Goal: Task Accomplishment & Management: Use online tool/utility

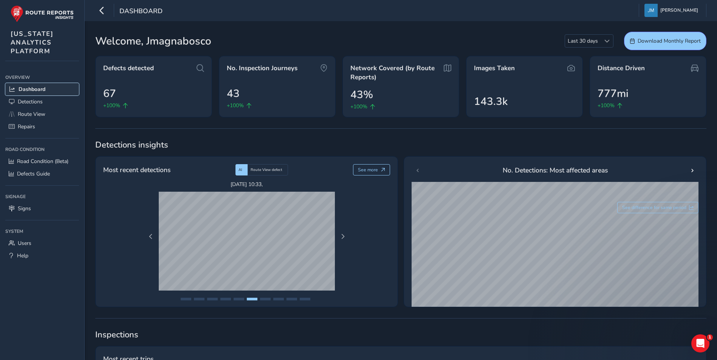
click at [33, 87] on span "Dashboard" at bounding box center [32, 89] width 27 height 7
click at [32, 100] on span "Detections" at bounding box center [30, 101] width 25 height 7
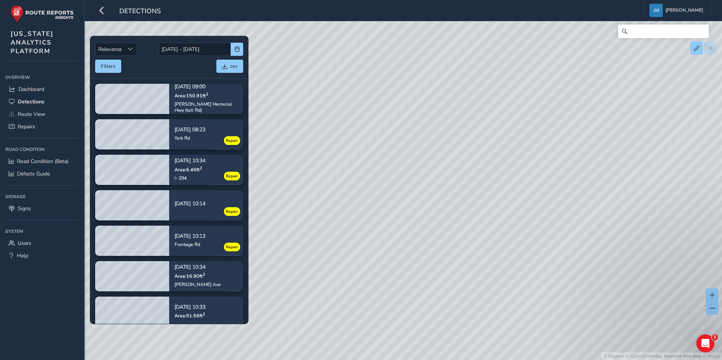
drag, startPoint x: 461, startPoint y: 230, endPoint x: 636, endPoint y: 178, distance: 182.3
click at [636, 178] on div "© Mapbox © OpenStreetMap Improve this map © Maxar" at bounding box center [361, 180] width 722 height 360
drag, startPoint x: 462, startPoint y: 248, endPoint x: 559, endPoint y: 156, distance: 133.6
click at [559, 156] on div "© Mapbox © OpenStreetMap Improve this map © Maxar" at bounding box center [361, 180] width 722 height 360
click at [133, 49] on span "Sort by Date" at bounding box center [130, 48] width 5 height 5
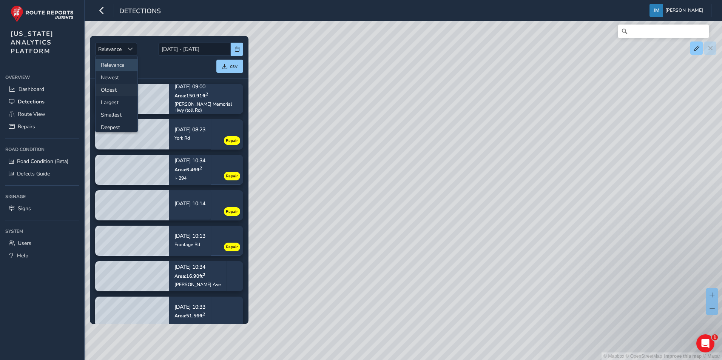
click at [104, 90] on li "Oldest" at bounding box center [117, 90] width 42 height 12
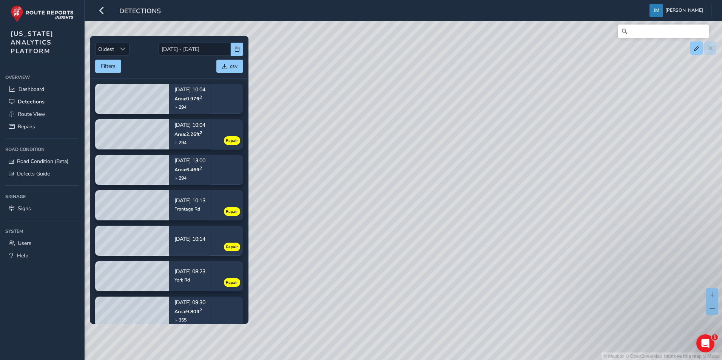
click at [309, 88] on div "© Mapbox © OpenStreetMap Improve this map © Maxar" at bounding box center [361, 180] width 722 height 360
click at [42, 111] on span "Route View" at bounding box center [32, 114] width 28 height 7
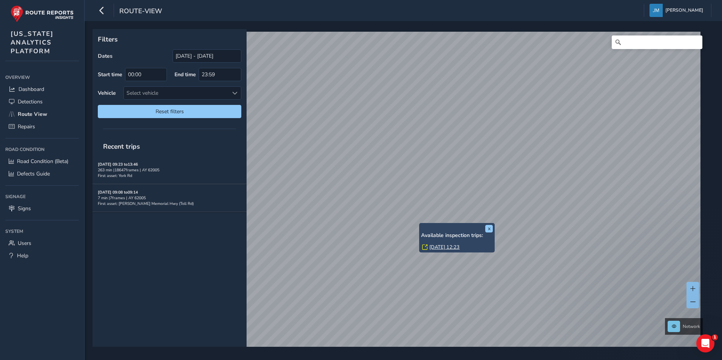
click at [421, 224] on div "x Available inspection trips: Thu, 4 Sep, 12:23" at bounding box center [457, 238] width 76 height 30
click at [446, 246] on link "Thu, 4 Sep, 12:23" at bounding box center [445, 247] width 30 height 7
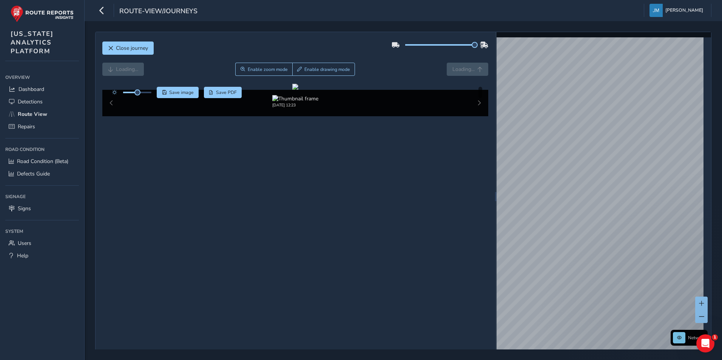
drag, startPoint x: 437, startPoint y: 46, endPoint x: 479, endPoint y: 47, distance: 42.3
click at [479, 47] on div at bounding box center [440, 45] width 97 height 12
click at [299, 90] on div at bounding box center [295, 87] width 6 height 6
drag, startPoint x: 136, startPoint y: 94, endPoint x: 156, endPoint y: 92, distance: 19.7
click at [156, 92] on div "Save image Save PDF" at bounding box center [175, 92] width 134 height 11
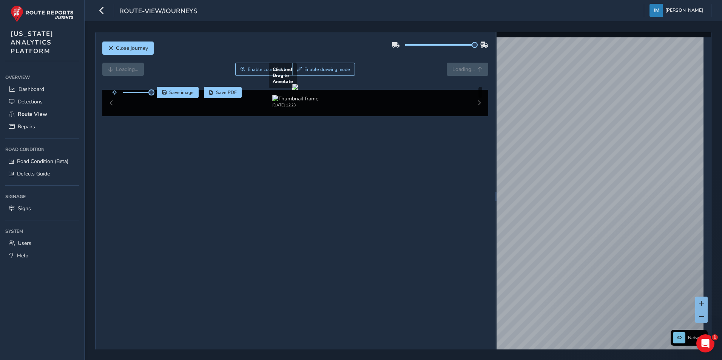
drag, startPoint x: 164, startPoint y: 122, endPoint x: 179, endPoint y: 130, distance: 17.4
click at [292, 90] on div at bounding box center [295, 87] width 6 height 6
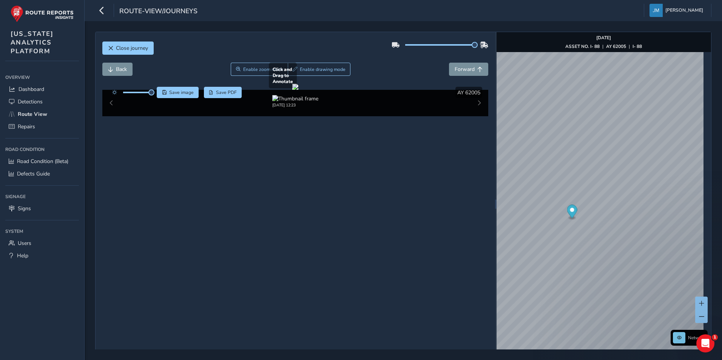
click at [299, 90] on div at bounding box center [295, 87] width 6 height 6
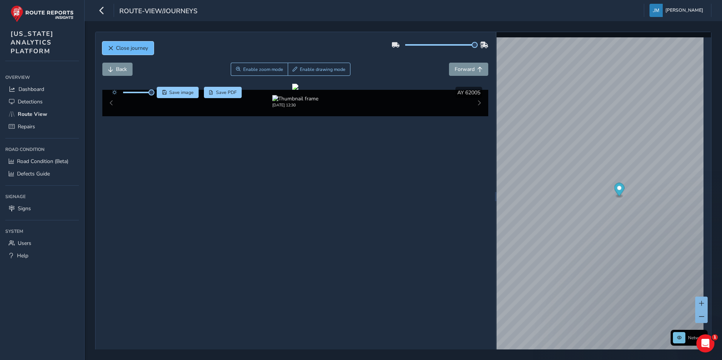
click at [137, 46] on span "Close journey" at bounding box center [132, 48] width 32 height 7
click at [46, 112] on span "Route View" at bounding box center [32, 114] width 29 height 7
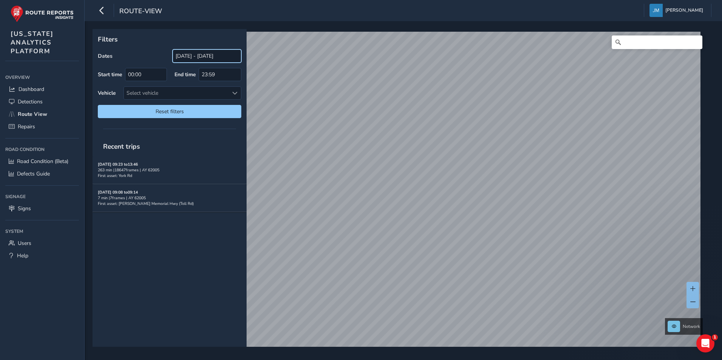
click at [219, 58] on input "09/03/2025 - 09/04/2025" at bounding box center [207, 55] width 69 height 13
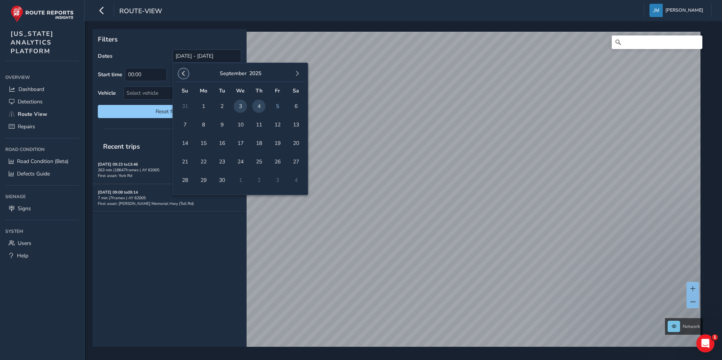
click at [186, 74] on span "button" at bounding box center [183, 73] width 5 height 5
click at [277, 145] on span "15" at bounding box center [277, 143] width 13 height 13
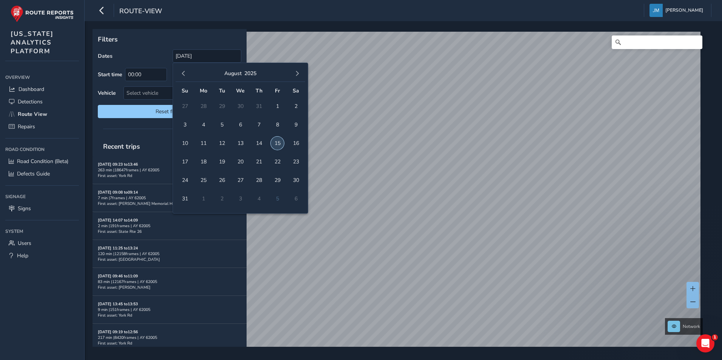
click at [280, 143] on span "15" at bounding box center [277, 143] width 13 height 13
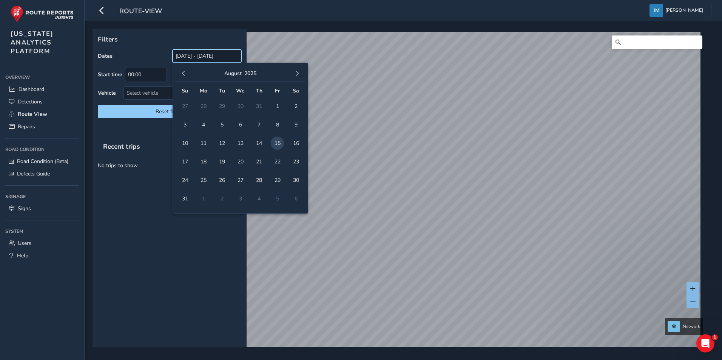
click at [219, 56] on input "08/15/2025 - 08/15/2025" at bounding box center [207, 55] width 69 height 13
click at [256, 144] on span "14" at bounding box center [258, 143] width 13 height 13
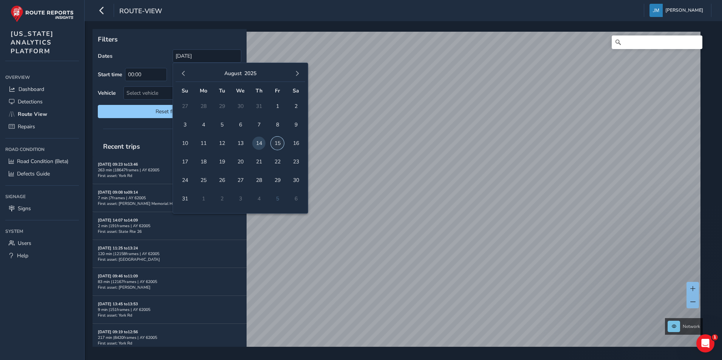
click at [276, 144] on span "15" at bounding box center [277, 143] width 13 height 13
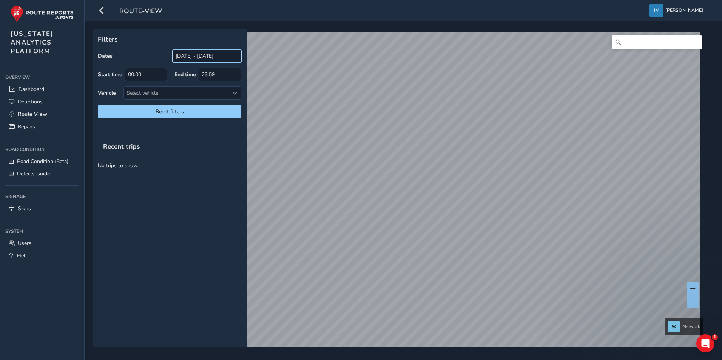
click at [202, 55] on input "08/14/2025 - 08/15/2025" at bounding box center [207, 55] width 69 height 13
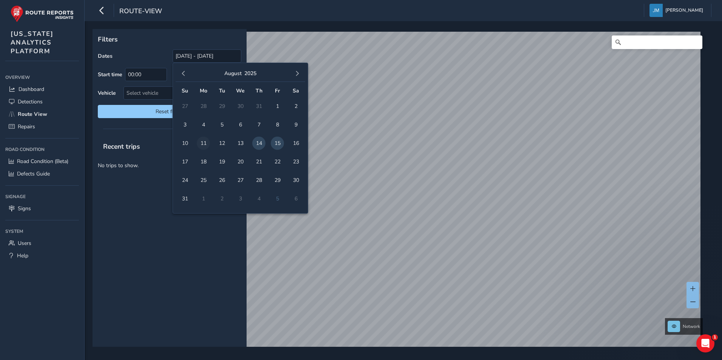
click at [201, 142] on span "11" at bounding box center [203, 143] width 13 height 13
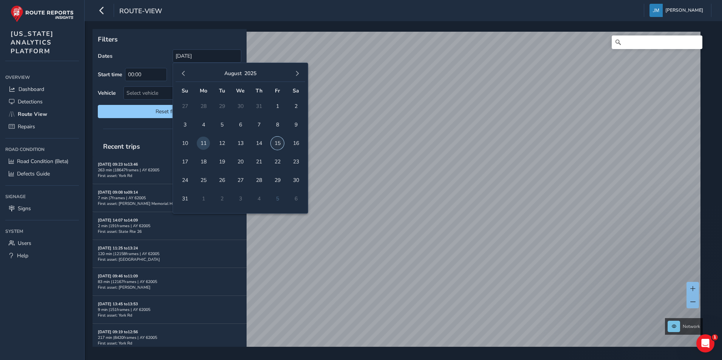
click at [280, 142] on span "15" at bounding box center [277, 143] width 13 height 13
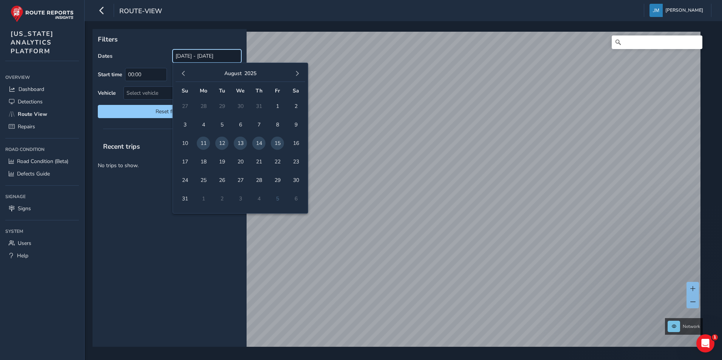
click at [197, 56] on input "08/11/2025 - 08/15/2025" at bounding box center [207, 55] width 69 height 13
click at [202, 145] on span "11" at bounding box center [203, 143] width 13 height 13
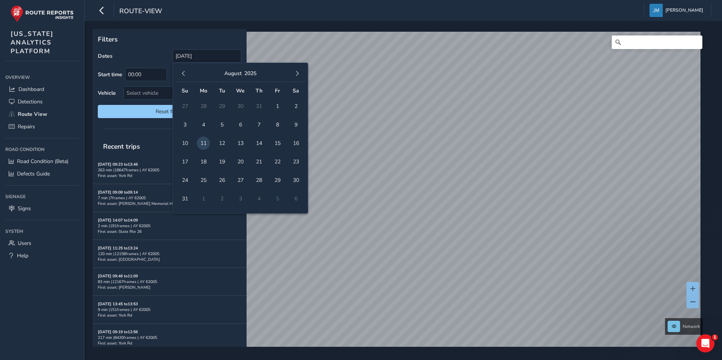
click at [138, 136] on div "Filters Dates 08/11/2025 Start time 00:00 End time 23:59 Vehicle Select vehicle…" at bounding box center [170, 188] width 154 height 318
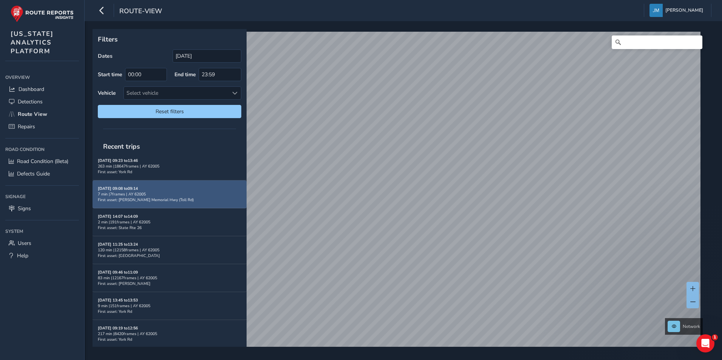
scroll to position [5, 0]
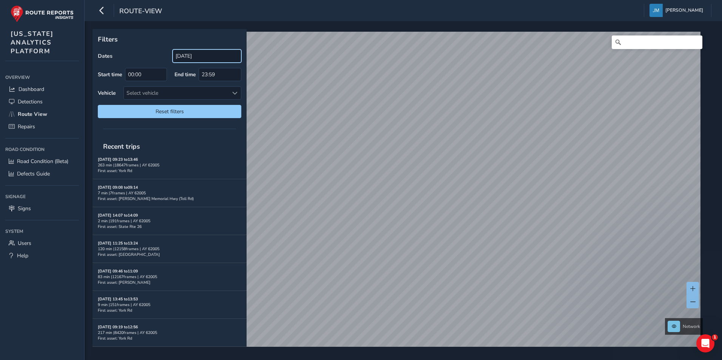
click at [213, 56] on input "08/11/2025" at bounding box center [207, 55] width 69 height 13
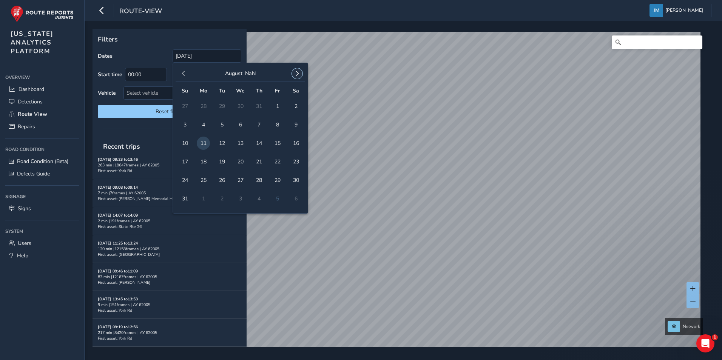
click at [297, 72] on span "button" at bounding box center [297, 73] width 5 height 5
click at [185, 72] on span "button" at bounding box center [183, 73] width 5 height 5
click at [196, 143] on td "11" at bounding box center [203, 143] width 19 height 19
click at [201, 143] on span "11" at bounding box center [203, 143] width 13 height 13
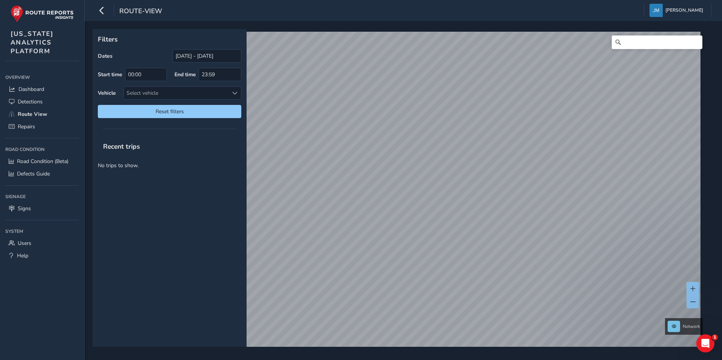
scroll to position [0, 0]
click at [220, 55] on input "08/11/2025 - 08/11/2025" at bounding box center [207, 55] width 69 height 13
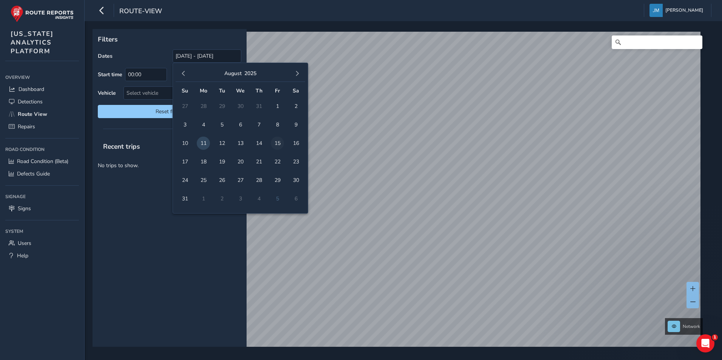
click at [278, 143] on span "15" at bounding box center [277, 143] width 13 height 13
type input "08/15/2025"
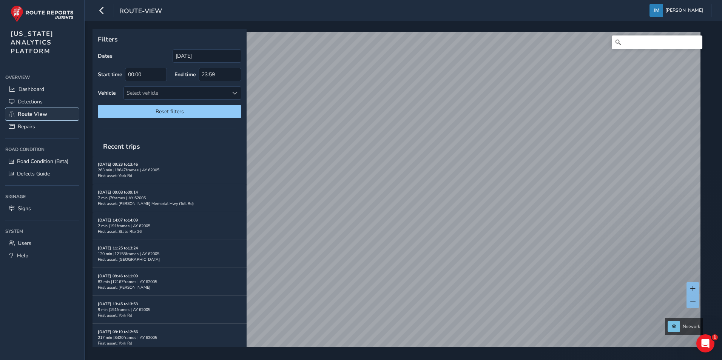
click at [45, 118] on span "Route View" at bounding box center [32, 114] width 29 height 7
click at [188, 95] on div "Select vehicle" at bounding box center [176, 93] width 105 height 12
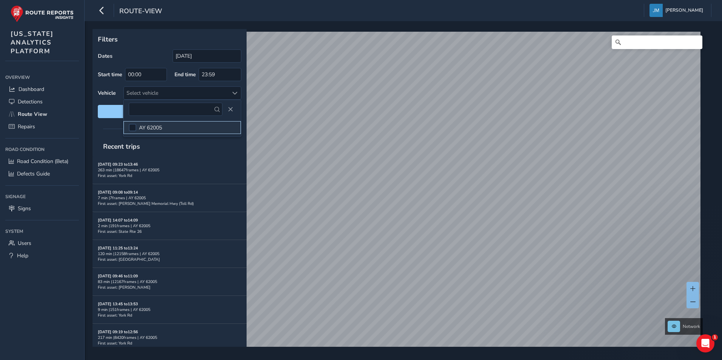
click at [169, 126] on li "AY 62005" at bounding box center [183, 127] width 118 height 13
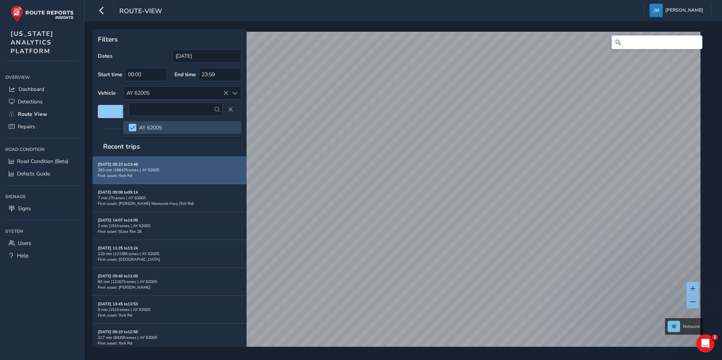
click at [207, 165] on div "09/04/2025, 09:23 to 13:46 263 min | 18647 frames | AY 62005 First asset: York …" at bounding box center [170, 170] width 144 height 17
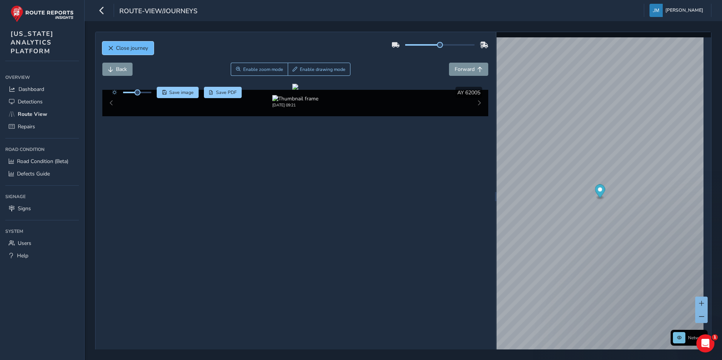
click at [146, 48] on span "Close journey" at bounding box center [132, 48] width 32 height 7
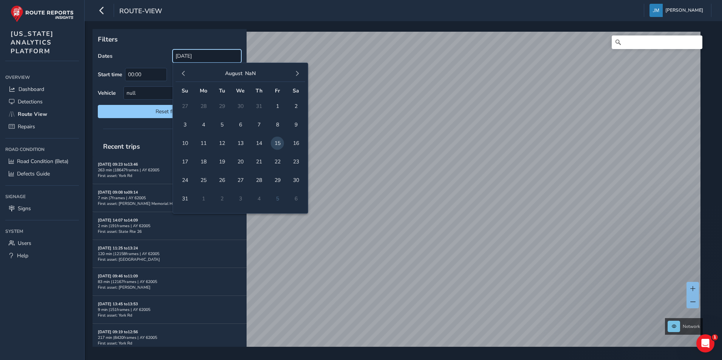
click at [212, 58] on input "08/15/2025" at bounding box center [207, 55] width 69 height 13
click at [202, 143] on span "11" at bounding box center [203, 143] width 13 height 13
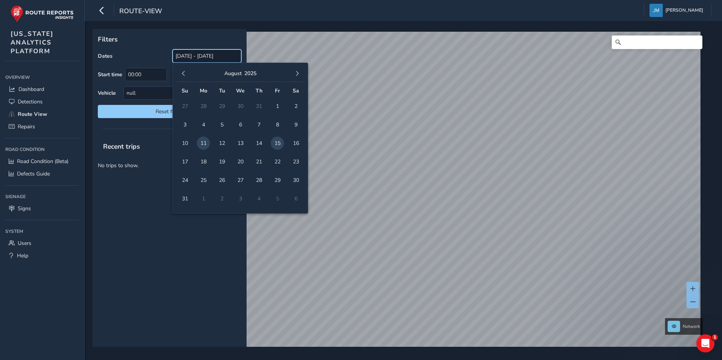
click at [222, 53] on input "08/15/2025 - 08/11/2025" at bounding box center [207, 55] width 69 height 13
click at [204, 144] on span "11" at bounding box center [203, 143] width 13 height 13
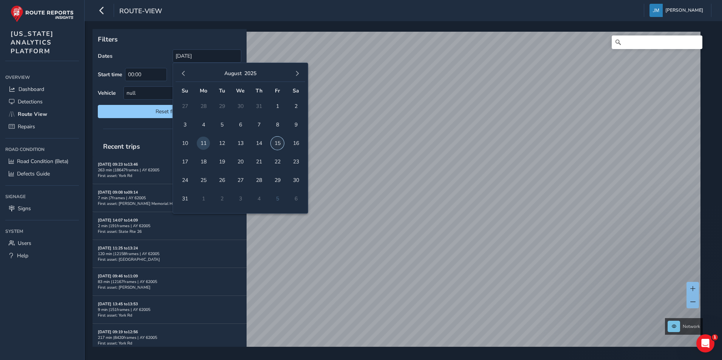
click at [274, 144] on span "15" at bounding box center [277, 143] width 13 height 13
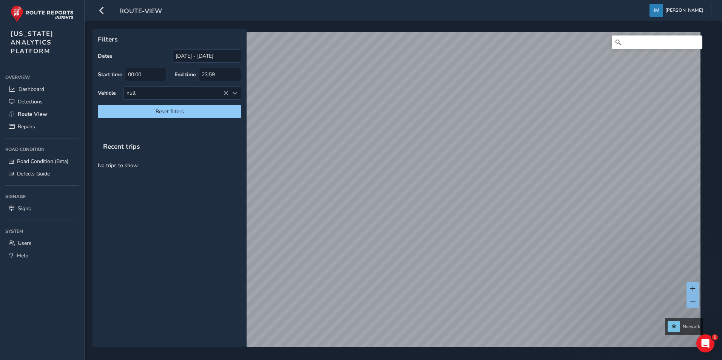
click at [197, 165] on p "No trips to show." at bounding box center [170, 165] width 154 height 19
click at [226, 93] on icon at bounding box center [225, 93] width 5 height 5
click at [236, 92] on span at bounding box center [234, 93] width 5 height 5
click at [230, 111] on span "Close" at bounding box center [230, 109] width 5 height 5
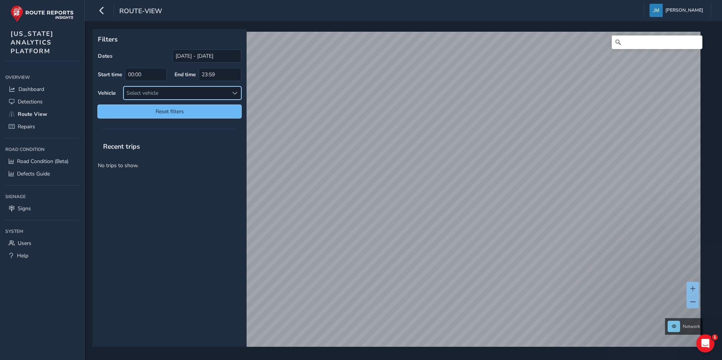
click at [184, 113] on span "Reset filters" at bounding box center [170, 111] width 132 height 7
type input "08/05/2025 - 09/04/2025"
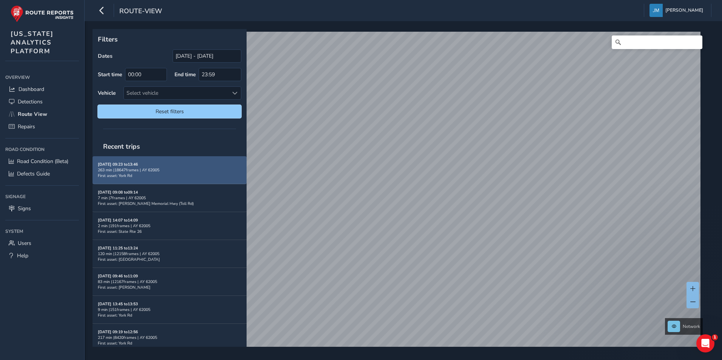
scroll to position [5, 0]
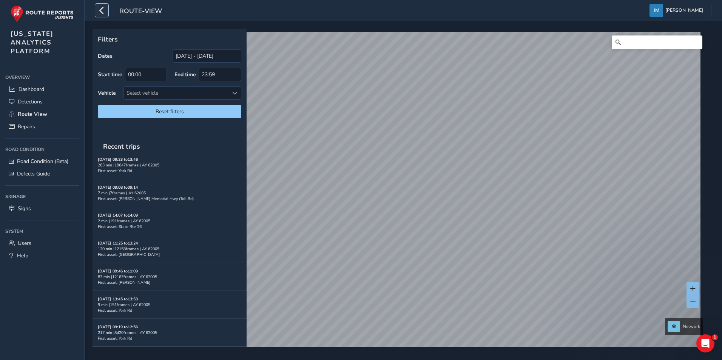
click at [104, 10] on icon "button" at bounding box center [102, 10] width 8 height 13
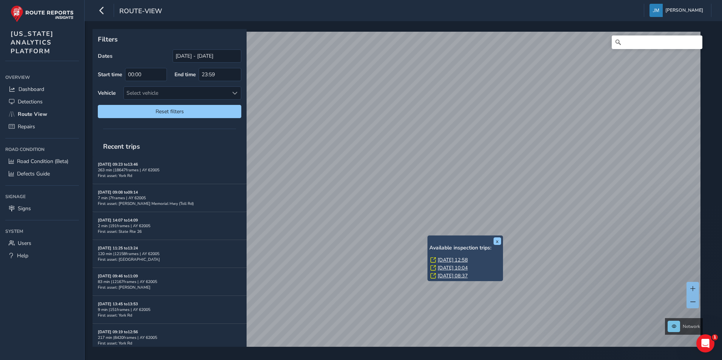
click at [463, 277] on link "[DATE] 08:37" at bounding box center [453, 276] width 30 height 7
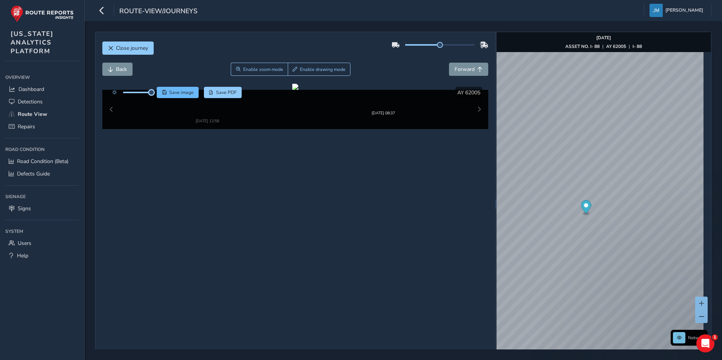
drag, startPoint x: 136, startPoint y: 93, endPoint x: 158, endPoint y: 93, distance: 22.3
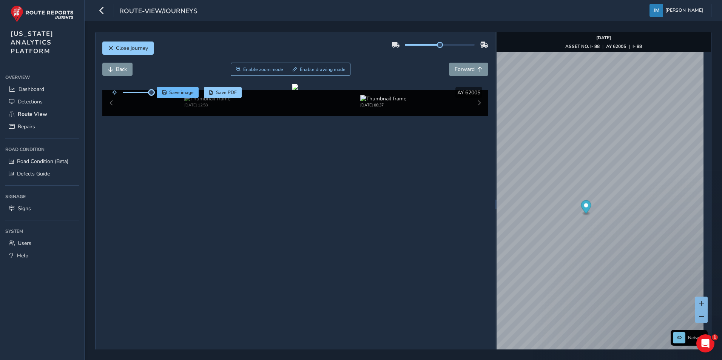
click at [158, 93] on div "Save image Save PDF" at bounding box center [175, 92] width 134 height 11
click at [299, 90] on div at bounding box center [295, 87] width 6 height 6
drag, startPoint x: 436, startPoint y: 45, endPoint x: 485, endPoint y: 44, distance: 49.1
click at [485, 44] on div "Close journey Back Enable zoom mode Enable drawing mode Forward Click and Drag …" at bounding box center [296, 204] width 400 height 344
click at [299, 90] on div at bounding box center [295, 87] width 6 height 6
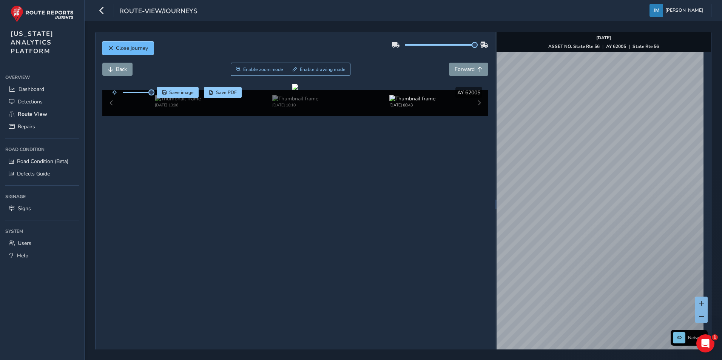
click at [145, 49] on span "Close journey" at bounding box center [132, 48] width 32 height 7
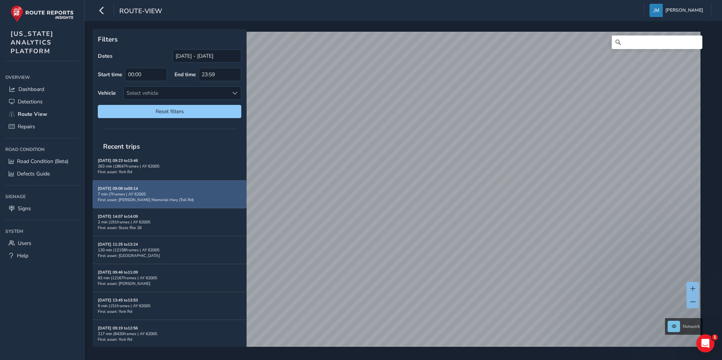
scroll to position [5, 0]
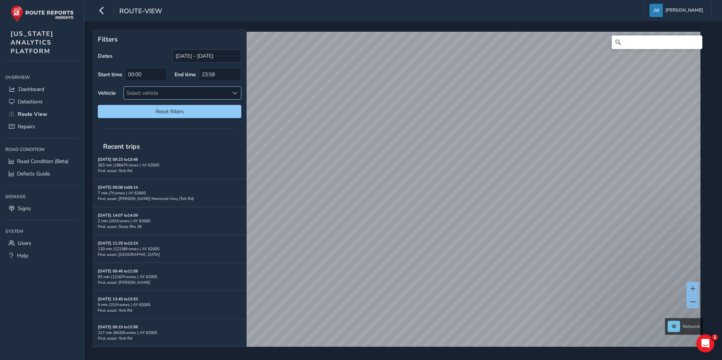
click at [238, 91] on div at bounding box center [235, 93] width 12 height 12
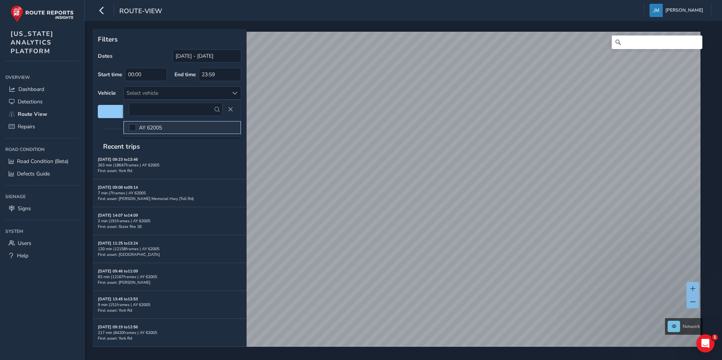
click at [167, 123] on li "AY 62005" at bounding box center [183, 127] width 118 height 13
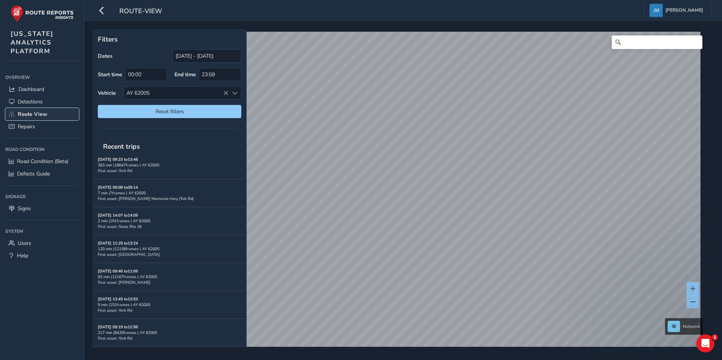
click at [40, 113] on span "Route View" at bounding box center [32, 114] width 29 height 7
click at [102, 14] on icon "button" at bounding box center [102, 10] width 8 height 13
